Goal: Task Accomplishment & Management: Manage account settings

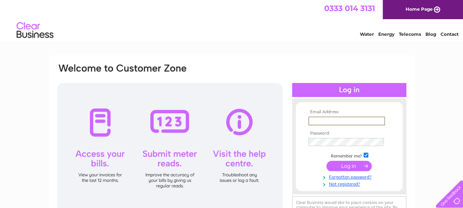
click at [332, 118] on input "text" at bounding box center [346, 120] width 77 height 9
paste input "gb3-finance@ferring.com"
type input "gb3-finance@ferring.com"
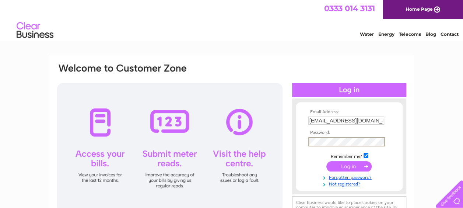
click at [326, 161] on input "submit" at bounding box center [348, 166] width 45 height 10
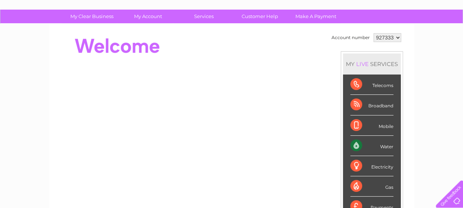
scroll to position [46, 0]
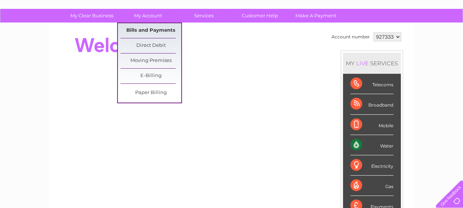
click at [155, 30] on link "Bills and Payments" at bounding box center [150, 30] width 61 height 15
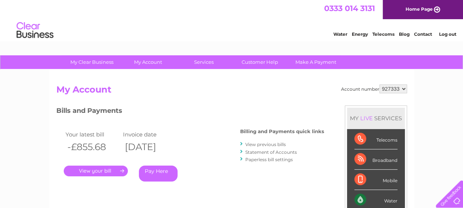
click at [107, 168] on link "." at bounding box center [96, 170] width 64 height 11
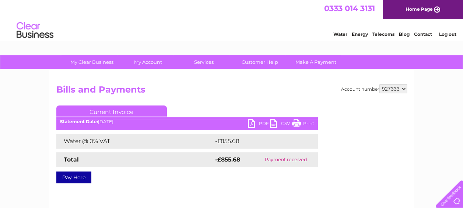
click at [253, 124] on link "PDF" at bounding box center [259, 124] width 22 height 11
